Goal: Transaction & Acquisition: Purchase product/service

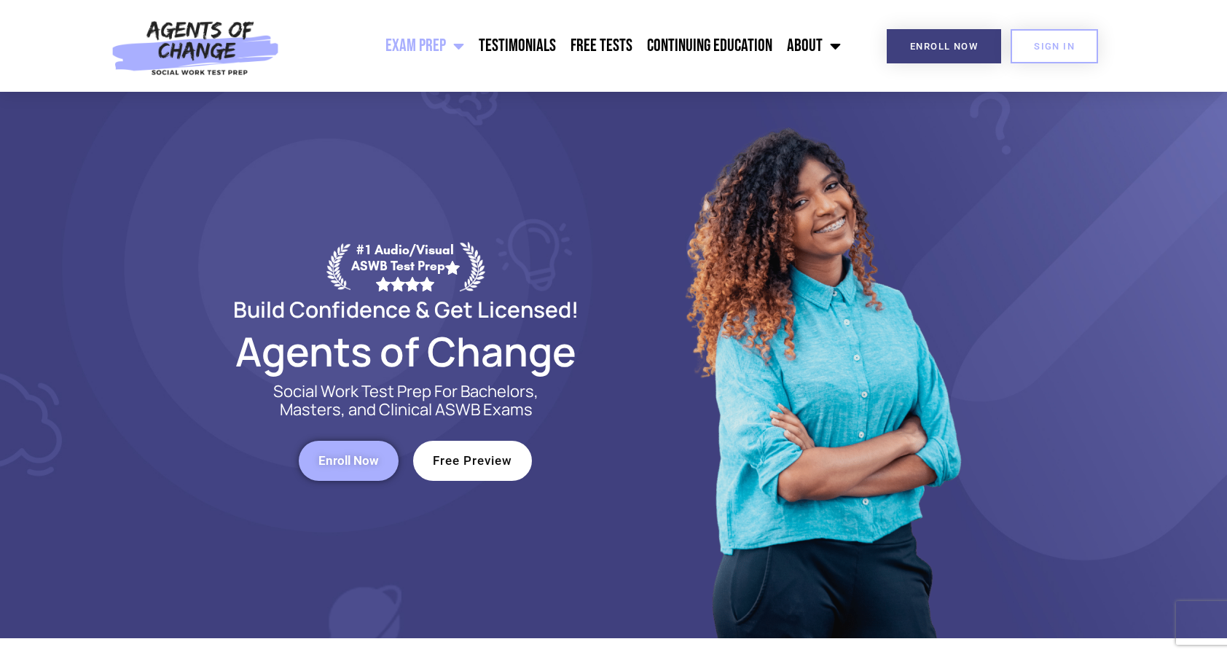
click at [1019, 47] on link "SIGN IN" at bounding box center [1053, 46] width 87 height 34
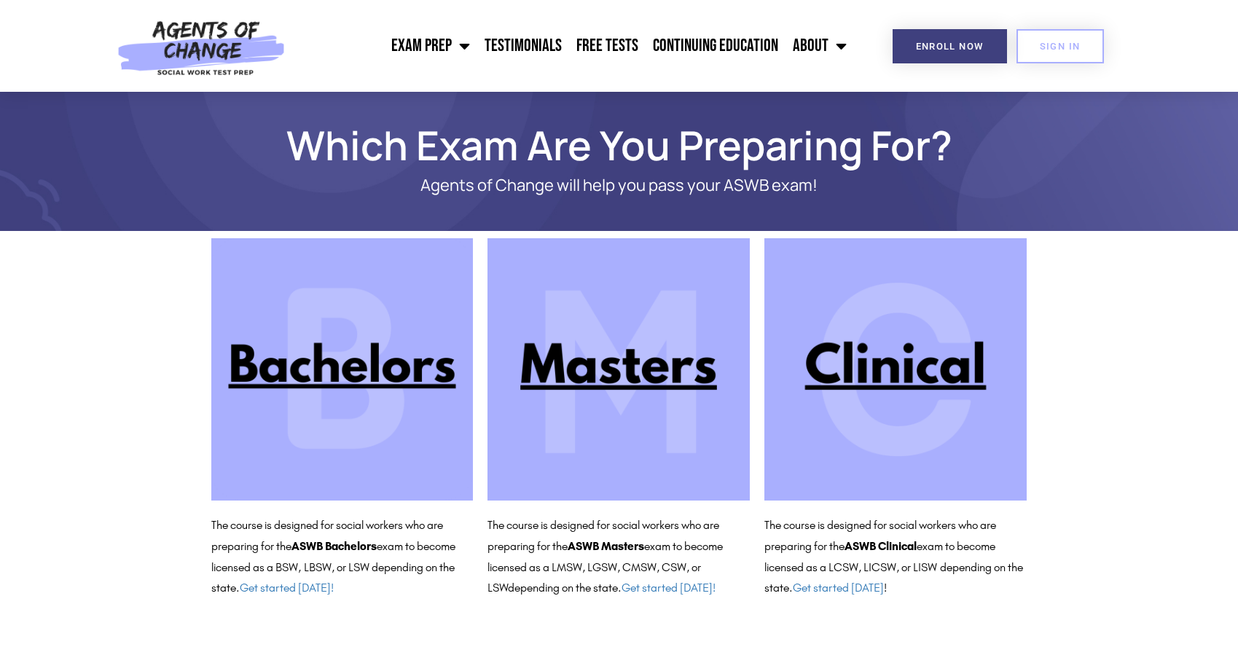
click at [894, 370] on img at bounding box center [895, 369] width 262 height 262
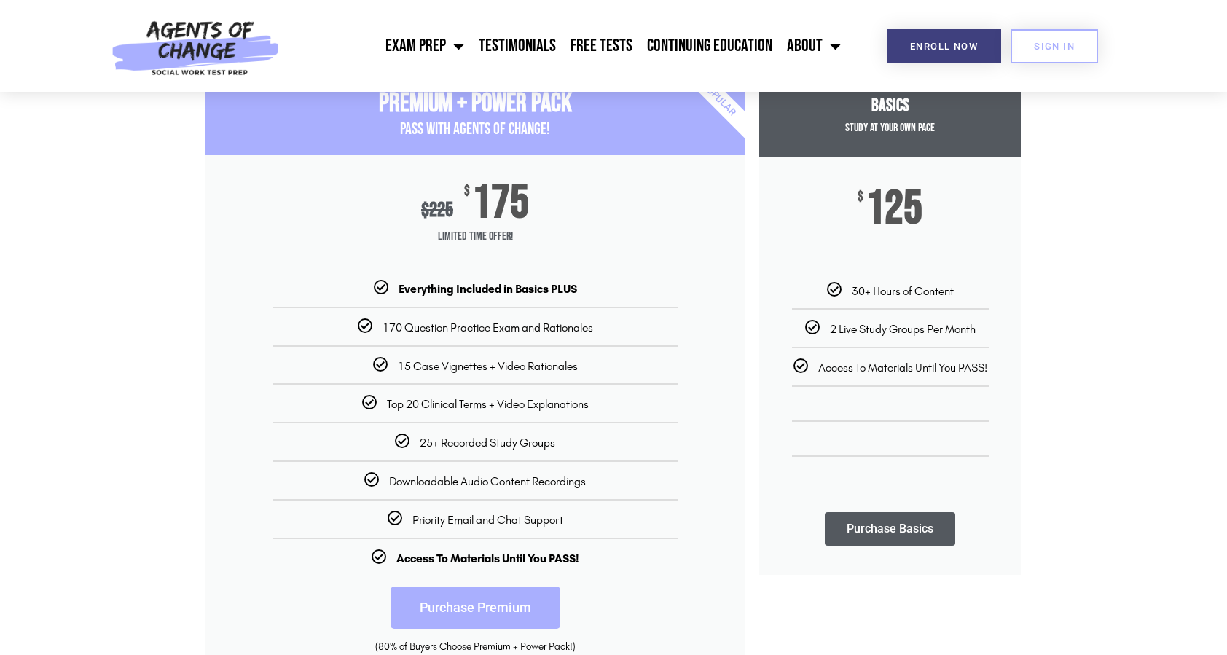
scroll to position [219, 0]
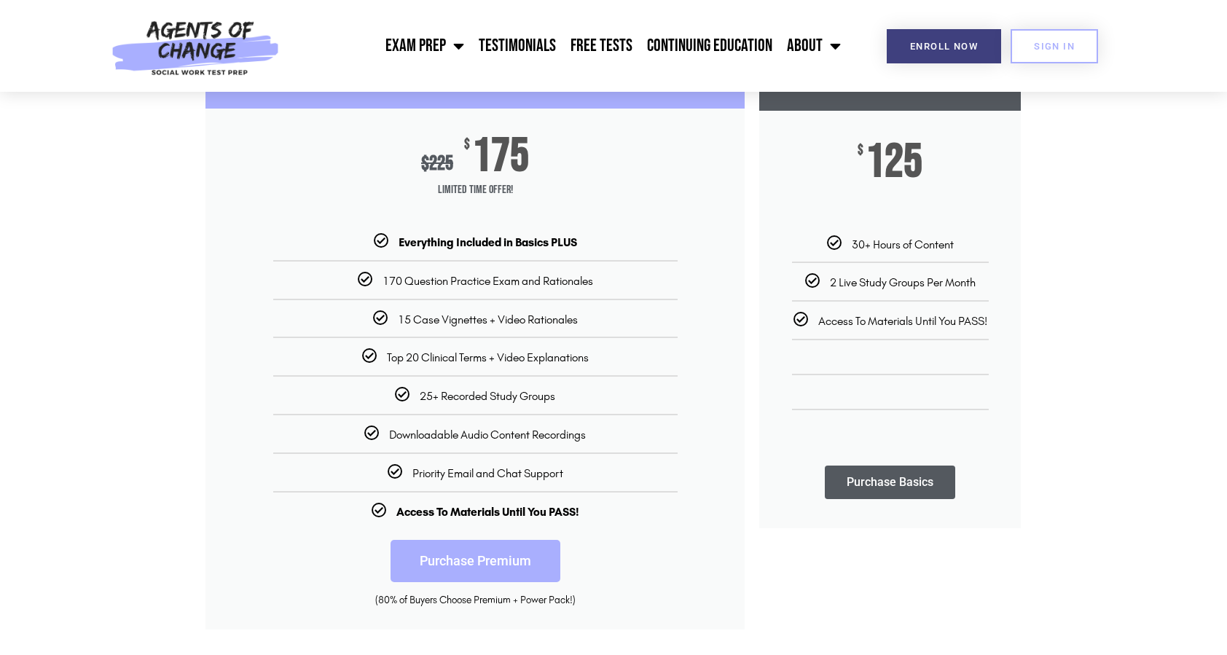
click at [492, 550] on link "Purchase Premium" at bounding box center [475, 561] width 170 height 42
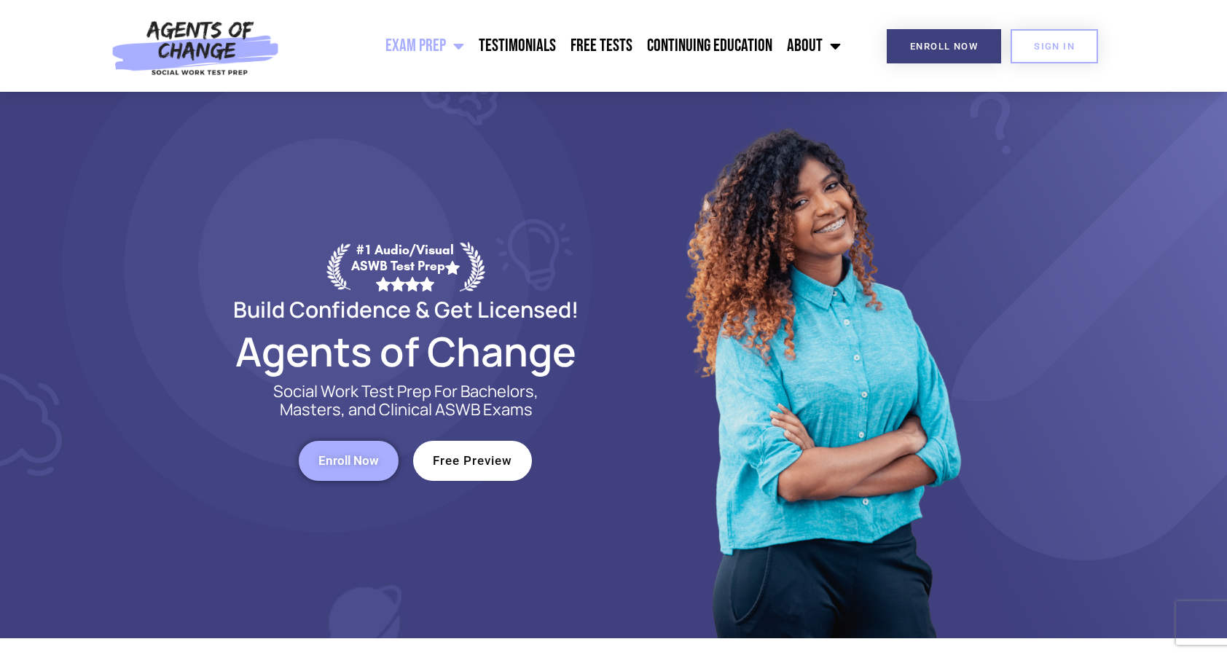
click at [348, 466] on span "Enroll Now" at bounding box center [348, 461] width 60 height 12
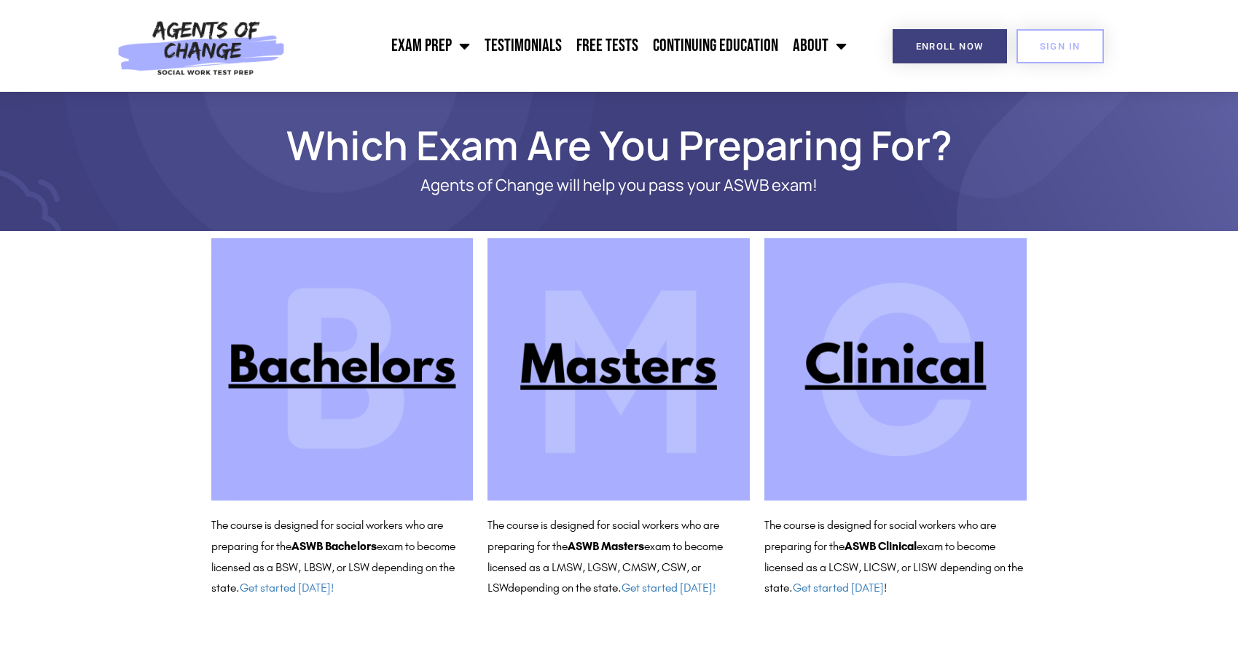
click at [767, 369] on img at bounding box center [895, 369] width 262 height 262
